Goal: Transaction & Acquisition: Purchase product/service

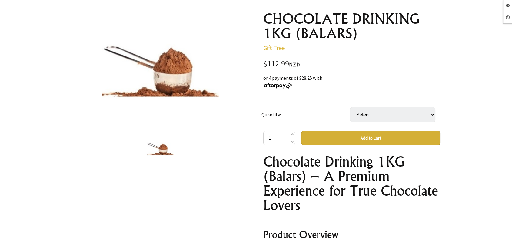
scroll to position [67, 0]
click at [385, 120] on select "Select… 1 BAG" at bounding box center [392, 114] width 85 height 15
click at [333, 82] on div "or 4 payments of $28.25 with" at bounding box center [351, 81] width 177 height 15
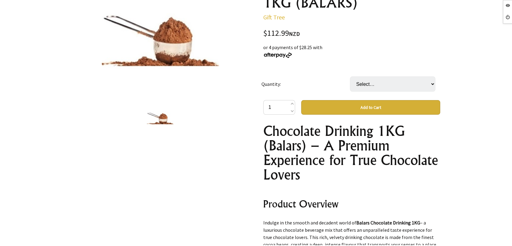
scroll to position [134, 0]
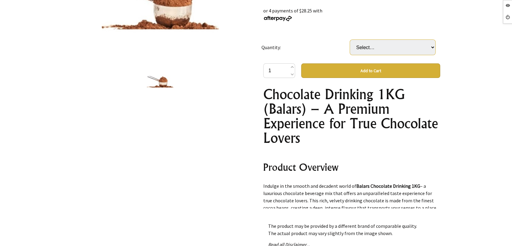
click at [390, 42] on select "Select… 1 BAG" at bounding box center [392, 47] width 85 height 15
click at [315, 38] on td "Quantity:" at bounding box center [305, 47] width 88 height 32
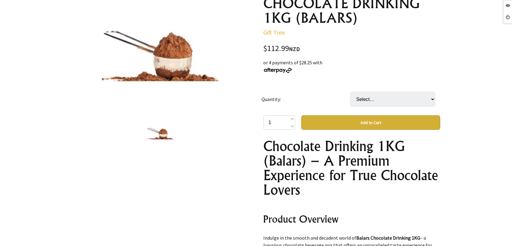
scroll to position [0, 0]
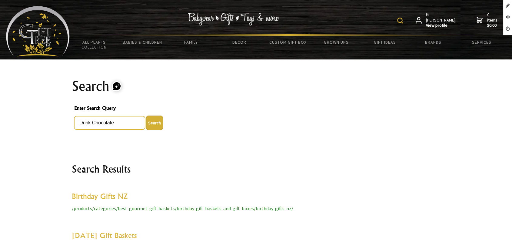
drag, startPoint x: 92, startPoint y: 120, endPoint x: 62, endPoint y: 124, distance: 29.7
type input "Chocolate"
click at [146, 115] on button "Search" at bounding box center [154, 122] width 17 height 15
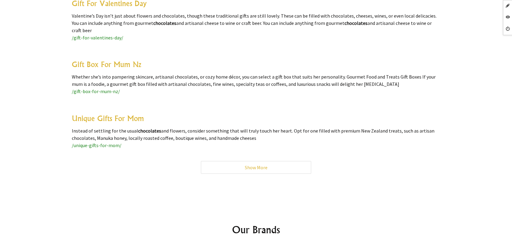
scroll to position [1672, 0]
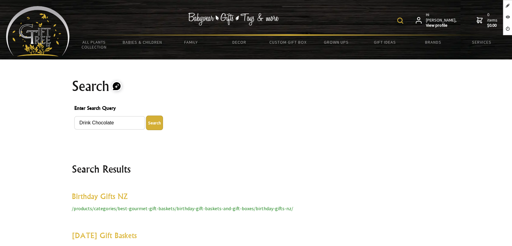
click at [68, 42] on img at bounding box center [38, 31] width 64 height 50
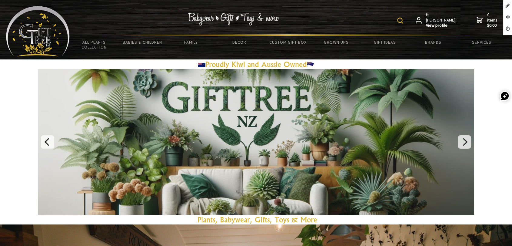
click at [403, 22] on img at bounding box center [400, 21] width 6 height 6
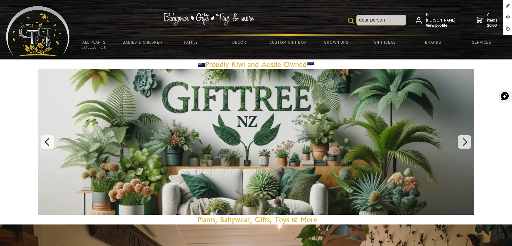
type input "dear person"
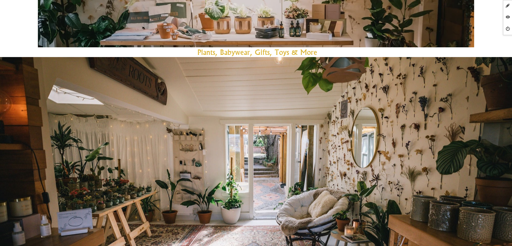
scroll to position [168, 0]
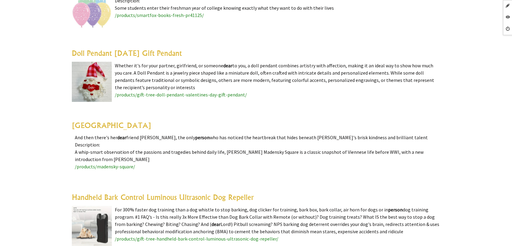
scroll to position [1312, 0]
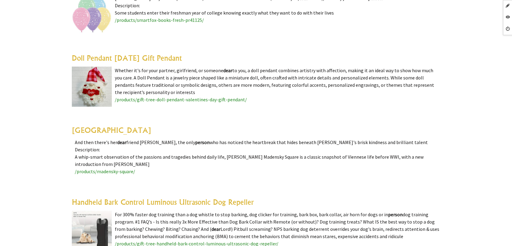
click at [112, 128] on link "[GEOGRAPHIC_DATA]" at bounding box center [111, 129] width 79 height 9
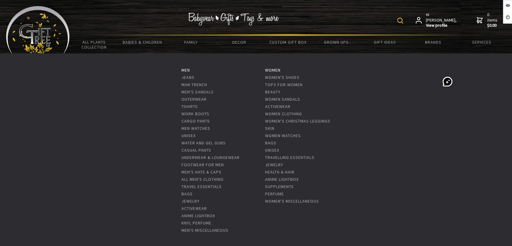
scroll to position [67, 0]
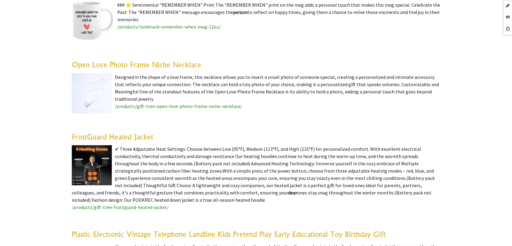
scroll to position [1582, 0]
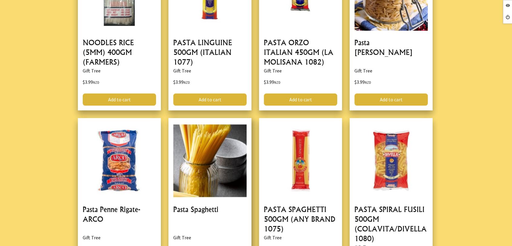
scroll to position [505, 0]
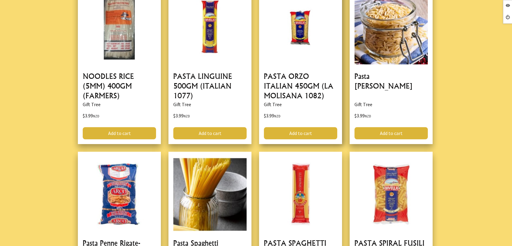
click at [282, 91] on link at bounding box center [300, 64] width 83 height 159
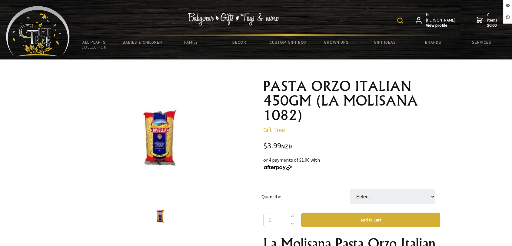
click at [373, 197] on select "Select… PKT CTN (20XPKT (+ $75.81)" at bounding box center [392, 196] width 85 height 15
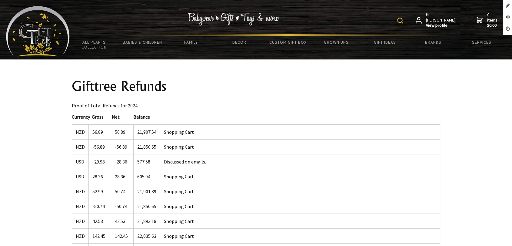
click at [39, 31] on img at bounding box center [38, 31] width 64 height 50
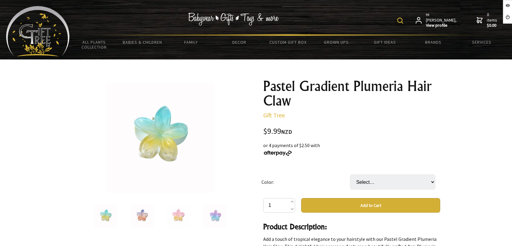
click at [375, 184] on select "Select… 4cm Gradient Blue And Yellow 4cm Gradient Orange Purple 4cm Gradient Pi…" at bounding box center [392, 181] width 85 height 15
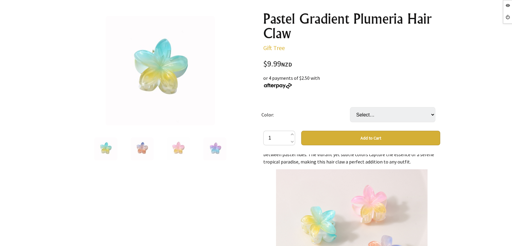
scroll to position [41, 0]
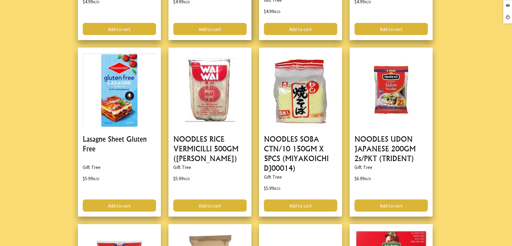
scroll to position [1144, 0]
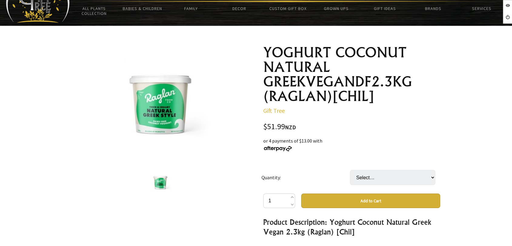
scroll to position [34, 0]
click at [391, 173] on select "Select… 2 TUB (+ $51.99)" at bounding box center [392, 177] width 85 height 15
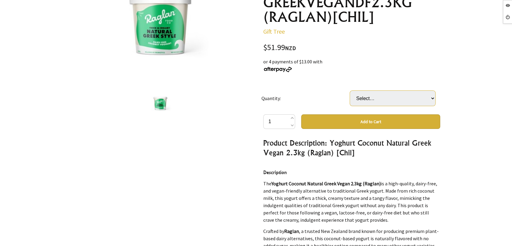
scroll to position [134, 0]
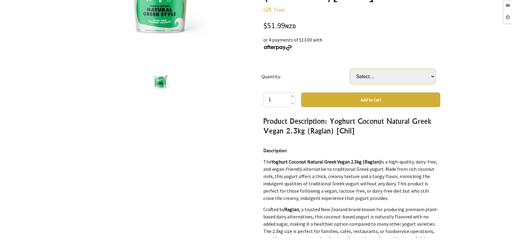
click at [380, 71] on select "Select… 2 TUB (+ $51.99)" at bounding box center [392, 76] width 85 height 15
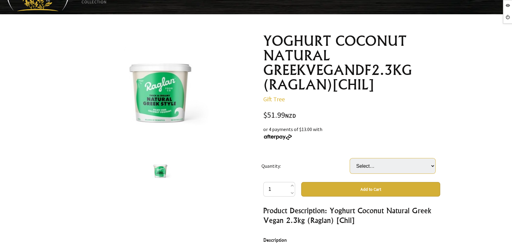
scroll to position [34, 0]
